Goal: Task Accomplishment & Management: Manage account settings

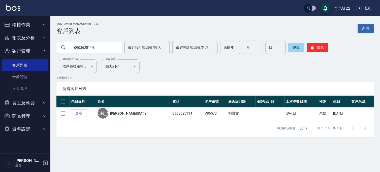
click at [19, 24] on button "櫃檯作業" at bounding box center [25, 24] width 46 height 13
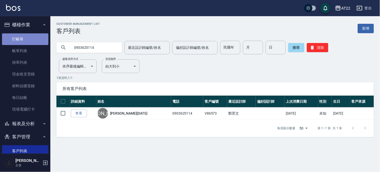
click at [41, 40] on link "打帳單" at bounding box center [25, 39] width 46 height 12
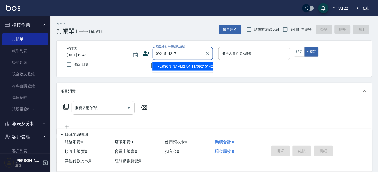
type input "高啟倫27.4.11/0921514217/t83519"
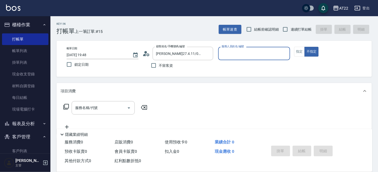
type input "8"
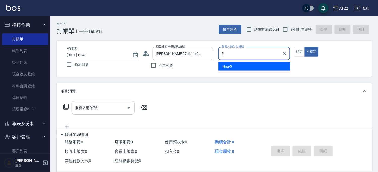
type input "king-5"
type button "false"
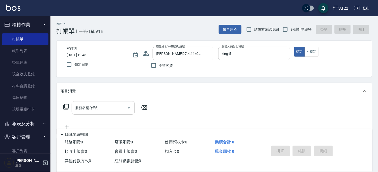
click at [299, 31] on span "連續打單結帳" at bounding box center [301, 29] width 21 height 5
click at [291, 31] on input "連續打單結帳" at bounding box center [285, 29] width 11 height 11
checkbox input "true"
click at [85, 112] on input "服務名稱/代號" at bounding box center [99, 107] width 51 height 9
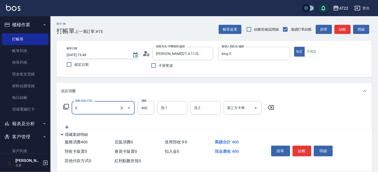
type input "有機洗髮(0)"
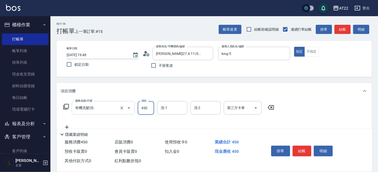
type input "450"
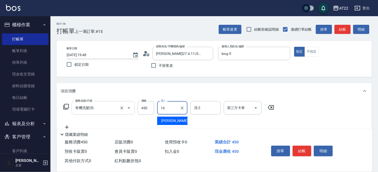
type input "Joe-16"
click at [68, 125] on icon at bounding box center [67, 127] width 13 height 6
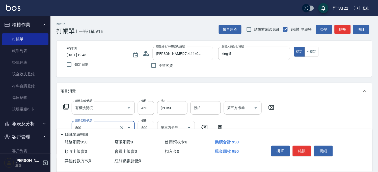
type input "剪髮(500)"
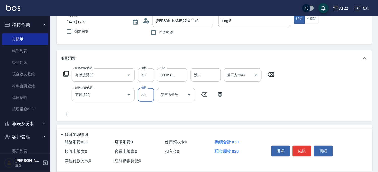
scroll to position [56, 0]
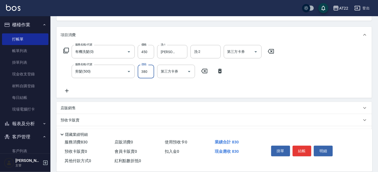
type input "380"
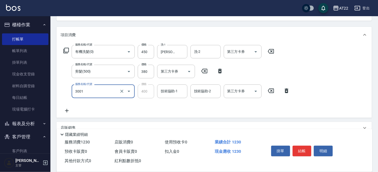
type input "側邊燙貼(3001)"
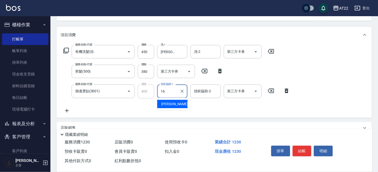
type input "Joe-16"
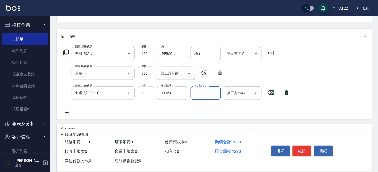
scroll to position [0, 0]
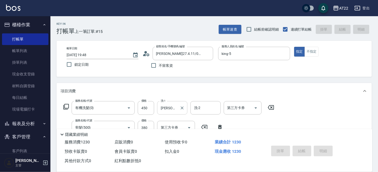
type input "2025/10/13 19:49"
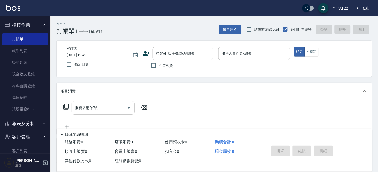
click at [144, 52] on icon at bounding box center [147, 54] width 8 height 8
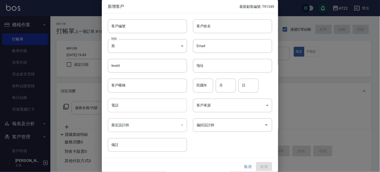
click at [128, 100] on input "電話" at bounding box center [147, 105] width 79 height 14
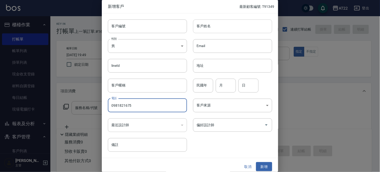
type input "0981821675"
click at [204, 25] on input "客戶姓名" at bounding box center [232, 26] width 79 height 14
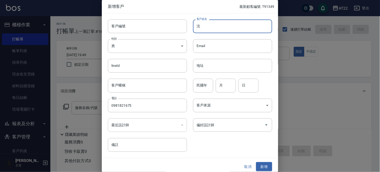
type input "沈"
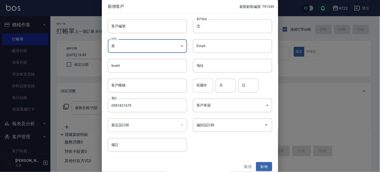
click at [203, 88] on input "民國年" at bounding box center [203, 85] width 20 height 14
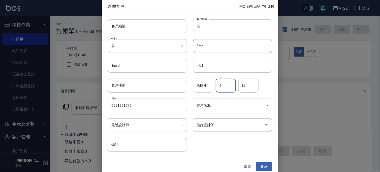
type input "5"
type input "8"
type input "20"
click at [257, 163] on button "新增" at bounding box center [264, 166] width 16 height 9
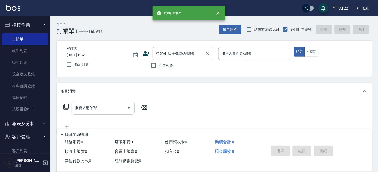
click at [195, 55] on input "顧客姓名/手機號碼/編號" at bounding box center [179, 53] width 48 height 9
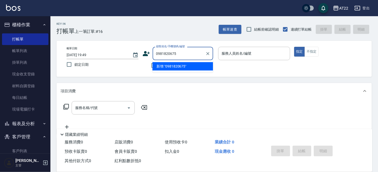
type input "0981820675"
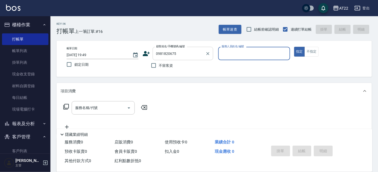
click at [294, 47] on button "指定" at bounding box center [299, 52] width 11 height 10
type button "true"
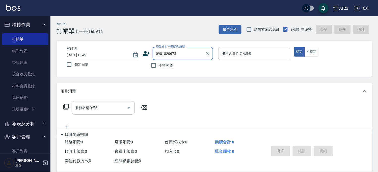
click at [183, 50] on input "0981820675" at bounding box center [179, 53] width 48 height 9
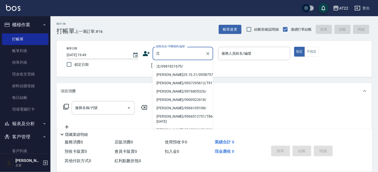
click at [186, 63] on li "沈/0981821675/" at bounding box center [182, 66] width 61 height 8
type input "沈/0981821675/"
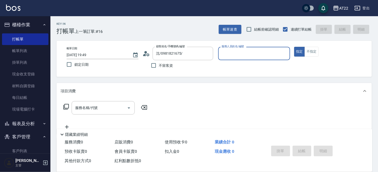
click at [147, 56] on icon at bounding box center [147, 54] width 8 height 8
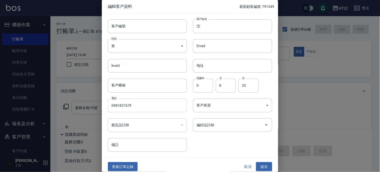
click at [144, 103] on input "0981821675" at bounding box center [147, 105] width 79 height 14
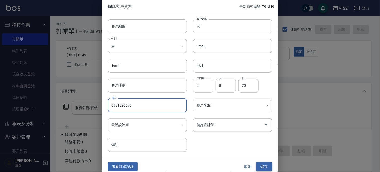
type input "0981820675"
click at [268, 164] on button "儲存" at bounding box center [264, 166] width 16 height 9
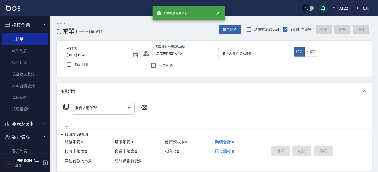
click at [246, 54] on input "服務人員姓名/編號" at bounding box center [253, 53] width 67 height 9
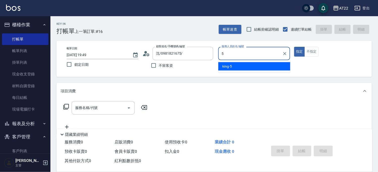
type input "king-5"
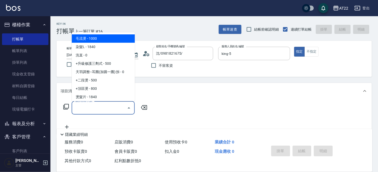
click at [109, 105] on input "服務名稱/代號" at bounding box center [99, 107] width 51 height 9
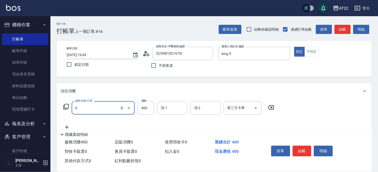
type input "有機洗髮(0)"
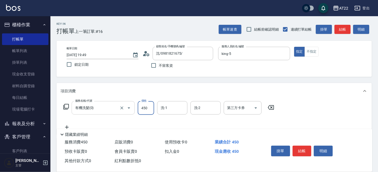
type input "450"
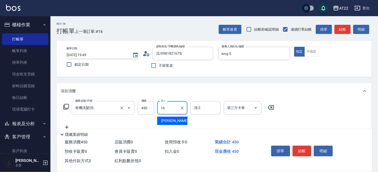
type input "Joe-16"
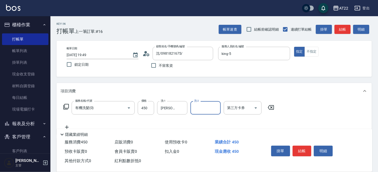
click at [71, 126] on icon at bounding box center [67, 127] width 13 height 6
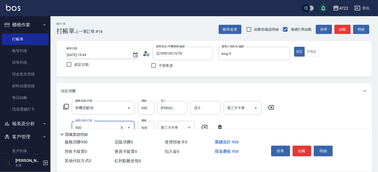
type input "剪髮(500)"
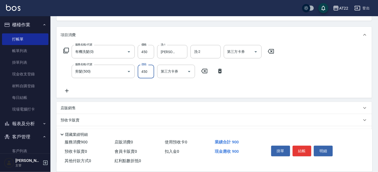
type input "450"
click at [66, 89] on icon at bounding box center [67, 91] width 13 height 6
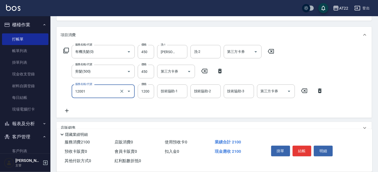
type input "燙髮S(12001)"
type input "1700"
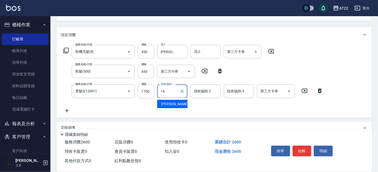
type input "Joe-16"
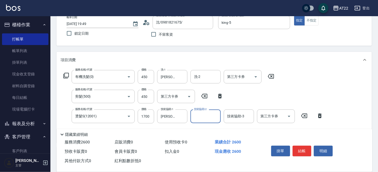
scroll to position [0, 0]
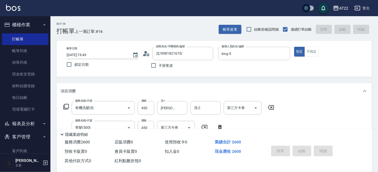
type input "2025/10/13 19:50"
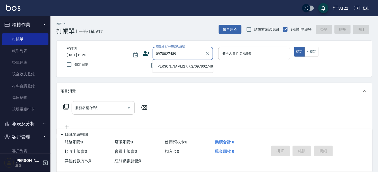
click at [187, 66] on li "邱文健27.7.2/0978027489/V86574" at bounding box center [182, 66] width 61 height 8
type input "邱文健27.7.2/0978027489/V86574"
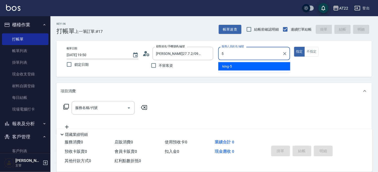
type input "king-5"
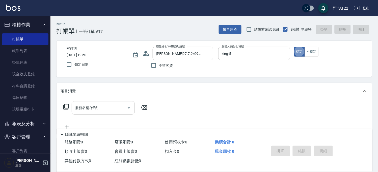
click at [123, 104] on input "服務名稱/代號" at bounding box center [99, 107] width 51 height 9
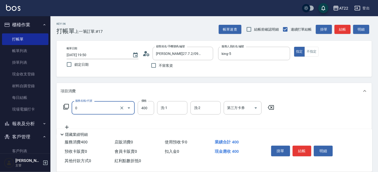
type input "有機洗髮(0)"
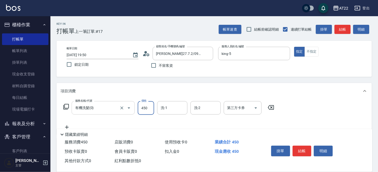
type input "450"
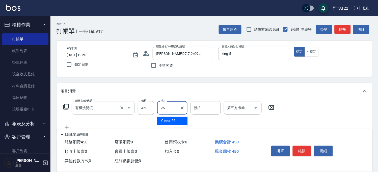
type input "Cinna-26"
click at [68, 124] on icon at bounding box center [67, 127] width 13 height 6
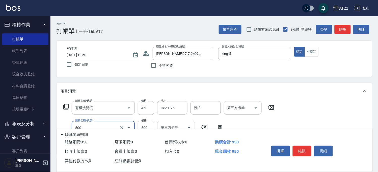
type input "剪髮(500)"
type input "400"
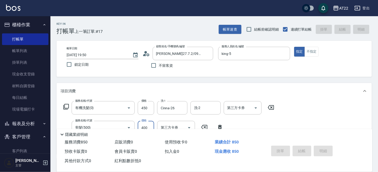
type input "2025/10/13 19:51"
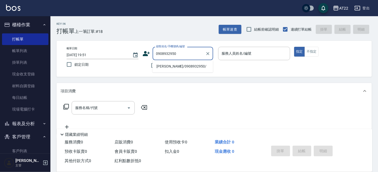
click at [197, 67] on li "吳承祐/0908932950/" at bounding box center [182, 66] width 61 height 8
type input "吳承祐/0908932950/"
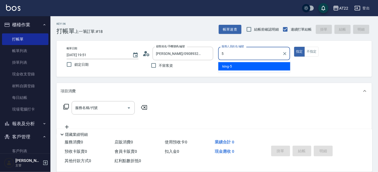
type input "king-5"
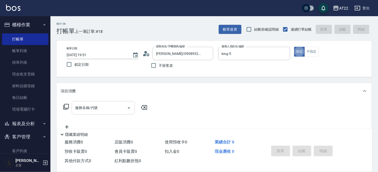
click at [114, 105] on input "服務名稱/代號" at bounding box center [99, 107] width 51 height 9
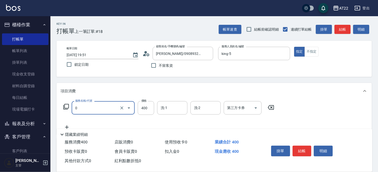
type input "有機洗髮(0)"
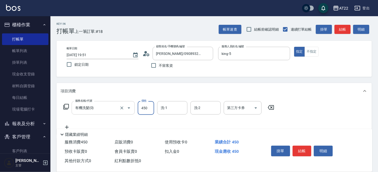
type input "450"
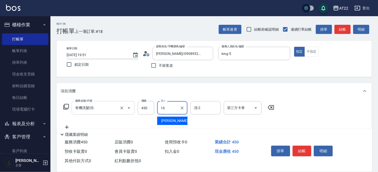
type input "Joe-16"
click at [71, 126] on icon at bounding box center [67, 127] width 13 height 6
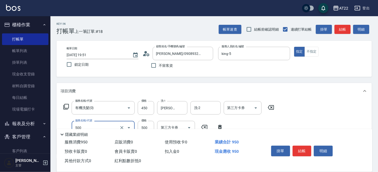
type input "剪髮(500)"
type input "450"
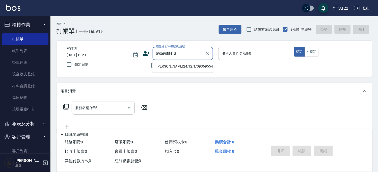
type input "洪淑玲24.12.1/0936955418/T84857"
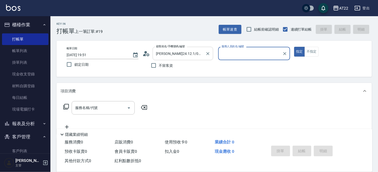
type input "Miu-10"
click at [236, 58] on div "Miu-10 服務人員姓名/編號" at bounding box center [254, 53] width 72 height 13
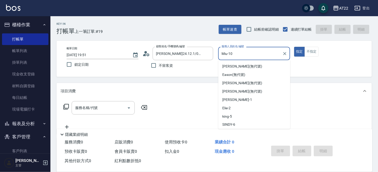
click at [236, 58] on div "Miu-10 服務人員姓名/編號" at bounding box center [254, 53] width 72 height 13
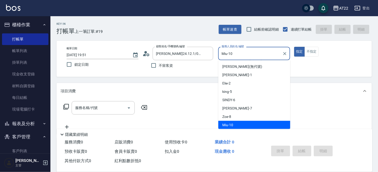
click at [236, 58] on div "Miu-10 服務人員姓名/編號" at bounding box center [254, 53] width 72 height 13
click at [285, 52] on icon "Clear" at bounding box center [284, 53] width 5 height 5
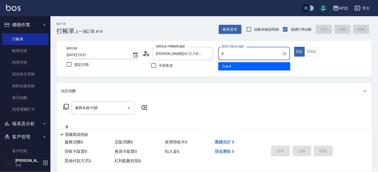
scroll to position [0, 0]
type input "Zoe-8"
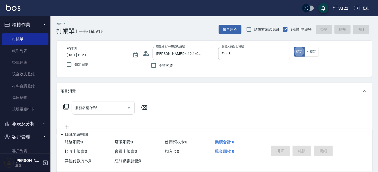
click at [98, 109] on input "服務名稱/代號" at bounding box center [99, 107] width 51 height 9
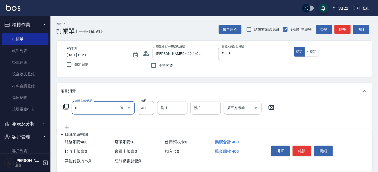
type input "有機洗髮(0)"
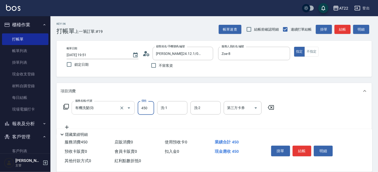
type input "450"
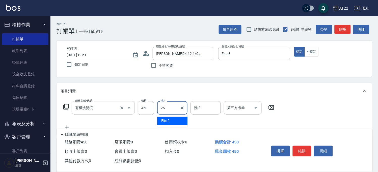
type input "Cinna-26"
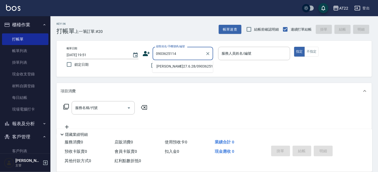
drag, startPoint x: 181, startPoint y: 71, endPoint x: 194, endPoint y: 66, distance: 14.4
click at [181, 69] on li "楊哲穎27.6.28/0903625114/V86573" at bounding box center [182, 66] width 61 height 8
type input "楊哲穎27.6.28/0903625114/V86573"
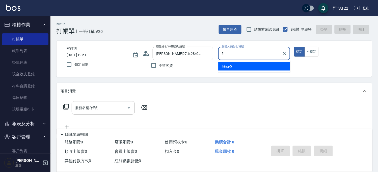
type input "king-5"
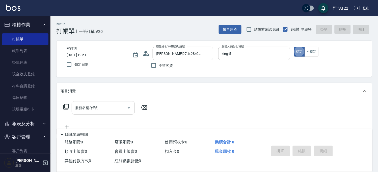
click at [95, 106] on div "服務名稱/代號 服務名稱/代號" at bounding box center [103, 107] width 63 height 13
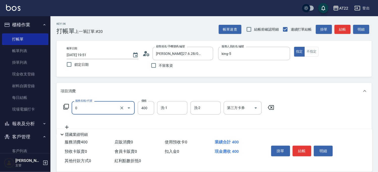
type input "有機洗髮(0)"
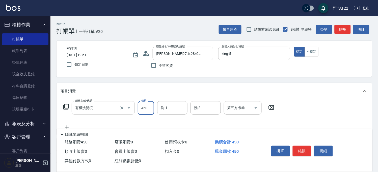
type input "450"
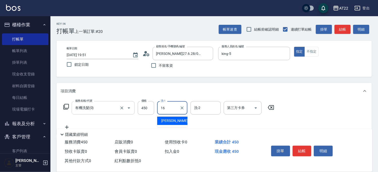
type input "Joe-16"
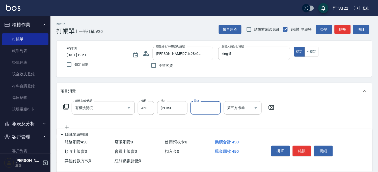
click at [65, 126] on icon at bounding box center [67, 127] width 13 height 6
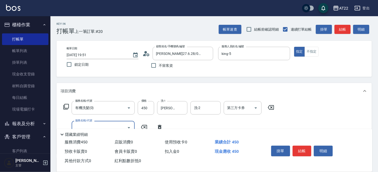
type input "6"
type input "剪髮(500)"
type input "400"
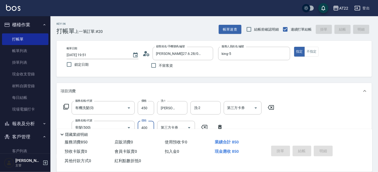
type input "2025/10/13 19:58"
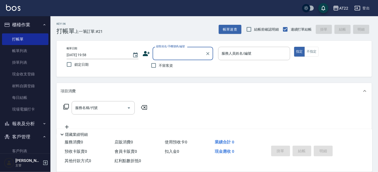
click at [169, 56] on input "顧客姓名/手機號碼/編號" at bounding box center [179, 53] width 48 height 9
click at [201, 65] on li "陳瀚/0989697466/T90111" at bounding box center [182, 66] width 61 height 8
type input "陳瀚/0989697466/T90111"
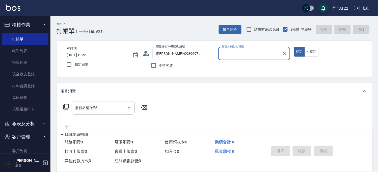
type input "Luna-15"
click at [110, 115] on div "服務名稱/代號 服務名稱/代號" at bounding box center [106, 115] width 90 height 29
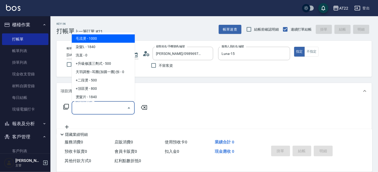
click at [109, 107] on input "服務名稱/代號" at bounding box center [99, 107] width 51 height 9
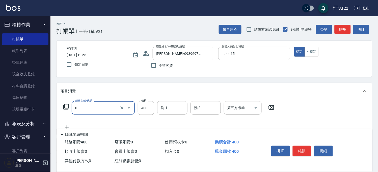
type input "有機洗髮(0)"
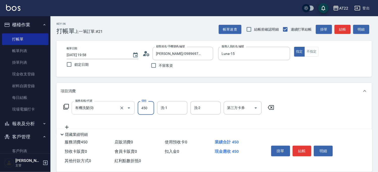
type input "450"
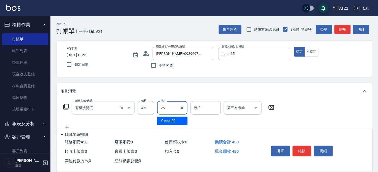
type input "Cinna-26"
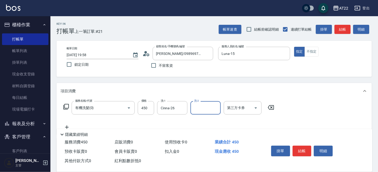
click at [64, 126] on icon at bounding box center [67, 127] width 13 height 6
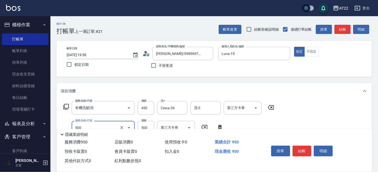
type input "剪髮(500)"
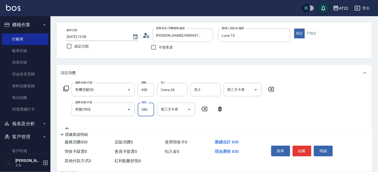
scroll to position [28, 0]
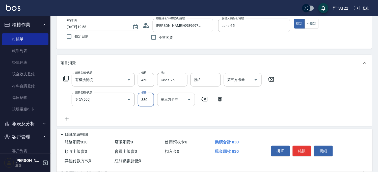
type input "380"
click at [66, 114] on div "服務名稱/代號 有機洗髮(0) 服務名稱/代號 價格 450 價格 洗-1 Cinna-26 洗-1 洗-2 洗-2 第三方卡券 第三方卡券 服務名稱/代號 …" at bounding box center [169, 97] width 217 height 49
click at [66, 116] on icon at bounding box center [67, 119] width 13 height 6
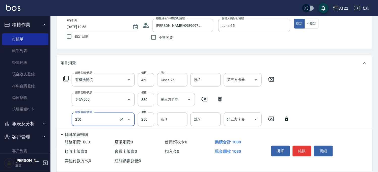
type input "升級滋養護髮(250)"
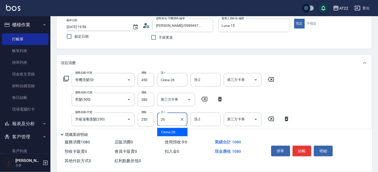
type input "Cinna-26"
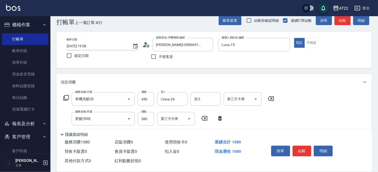
scroll to position [0, 0]
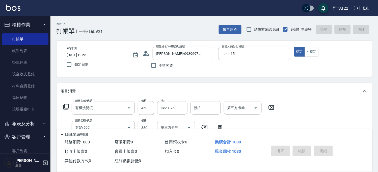
type input "2025/10/13 20:03"
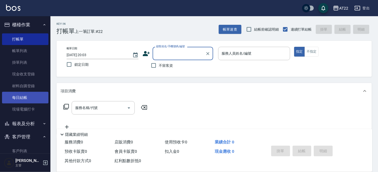
click at [26, 96] on link "每日結帳" at bounding box center [25, 98] width 46 height 12
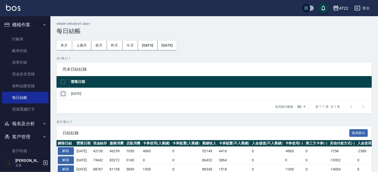
click at [62, 93] on input "checkbox" at bounding box center [63, 93] width 11 height 11
checkbox input "true"
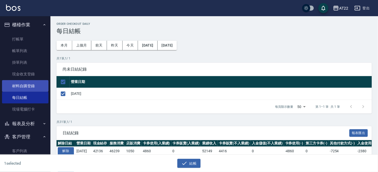
click at [29, 84] on link "材料自購登錄" at bounding box center [25, 86] width 46 height 12
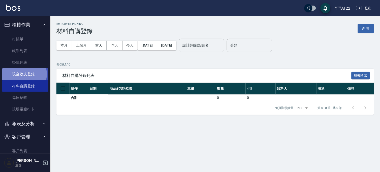
click at [23, 74] on link "現金收支登錄" at bounding box center [25, 74] width 46 height 12
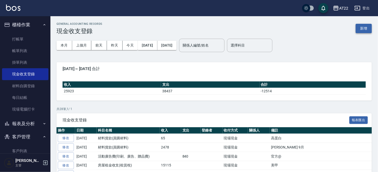
click at [369, 29] on button "新增" at bounding box center [364, 28] width 16 height 9
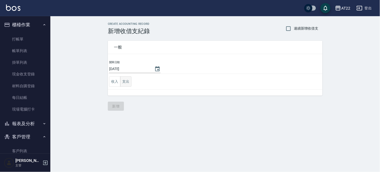
click at [126, 80] on button "支出" at bounding box center [125, 81] width 11 height 10
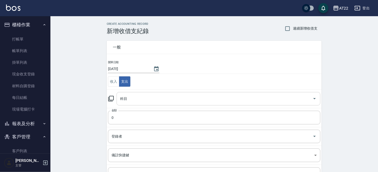
click at [135, 100] on input "科目" at bounding box center [215, 98] width 192 height 9
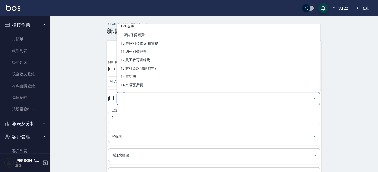
scroll to position [84, 0]
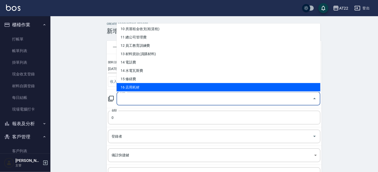
click at [137, 87] on li "16 店用耗材" at bounding box center [219, 87] width 204 height 8
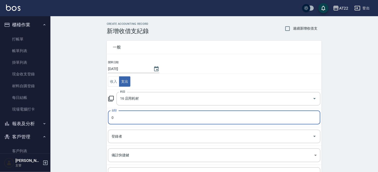
type input "16 店用耗材"
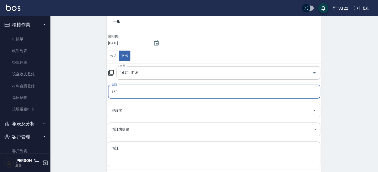
scroll to position [51, 0]
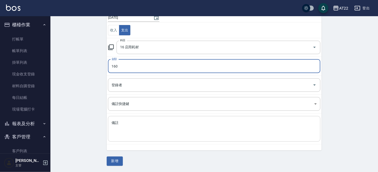
type input "160"
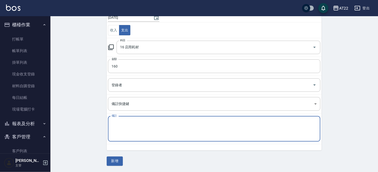
click at [135, 136] on textarea "備註" at bounding box center [214, 128] width 205 height 17
type textarea "貝巧思"
click at [118, 158] on button "新增" at bounding box center [115, 160] width 16 height 9
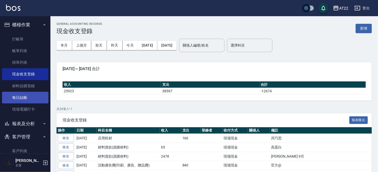
click at [31, 102] on link "每日結帳" at bounding box center [25, 98] width 46 height 12
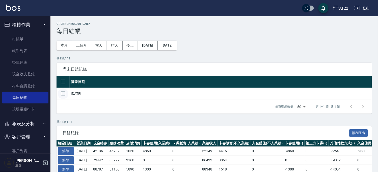
click at [64, 95] on input "checkbox" at bounding box center [63, 93] width 11 height 11
checkbox input "true"
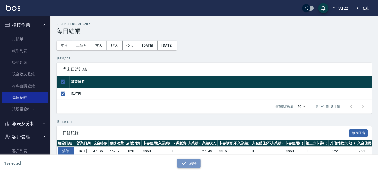
click at [187, 158] on button "結帳" at bounding box center [188, 162] width 23 height 9
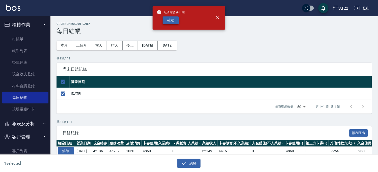
click at [169, 23] on button "確定" at bounding box center [171, 20] width 16 height 8
checkbox input "false"
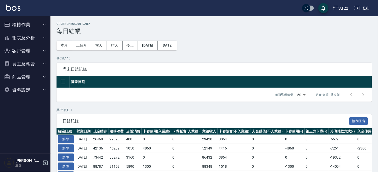
click at [34, 32] on button "報表及分析" at bounding box center [25, 37] width 46 height 13
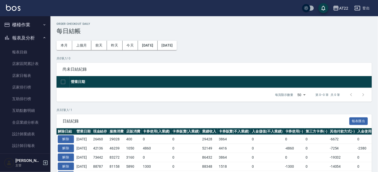
click at [29, 26] on button "櫃檯作業" at bounding box center [25, 24] width 46 height 13
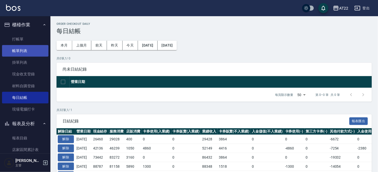
click at [32, 48] on link "帳單列表" at bounding box center [25, 51] width 46 height 12
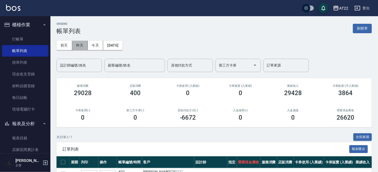
click at [78, 43] on button "昨天" at bounding box center [80, 45] width 16 height 9
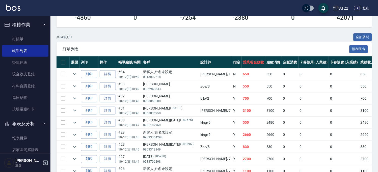
scroll to position [41, 0]
